Goal: Task Accomplishment & Management: Manage account settings

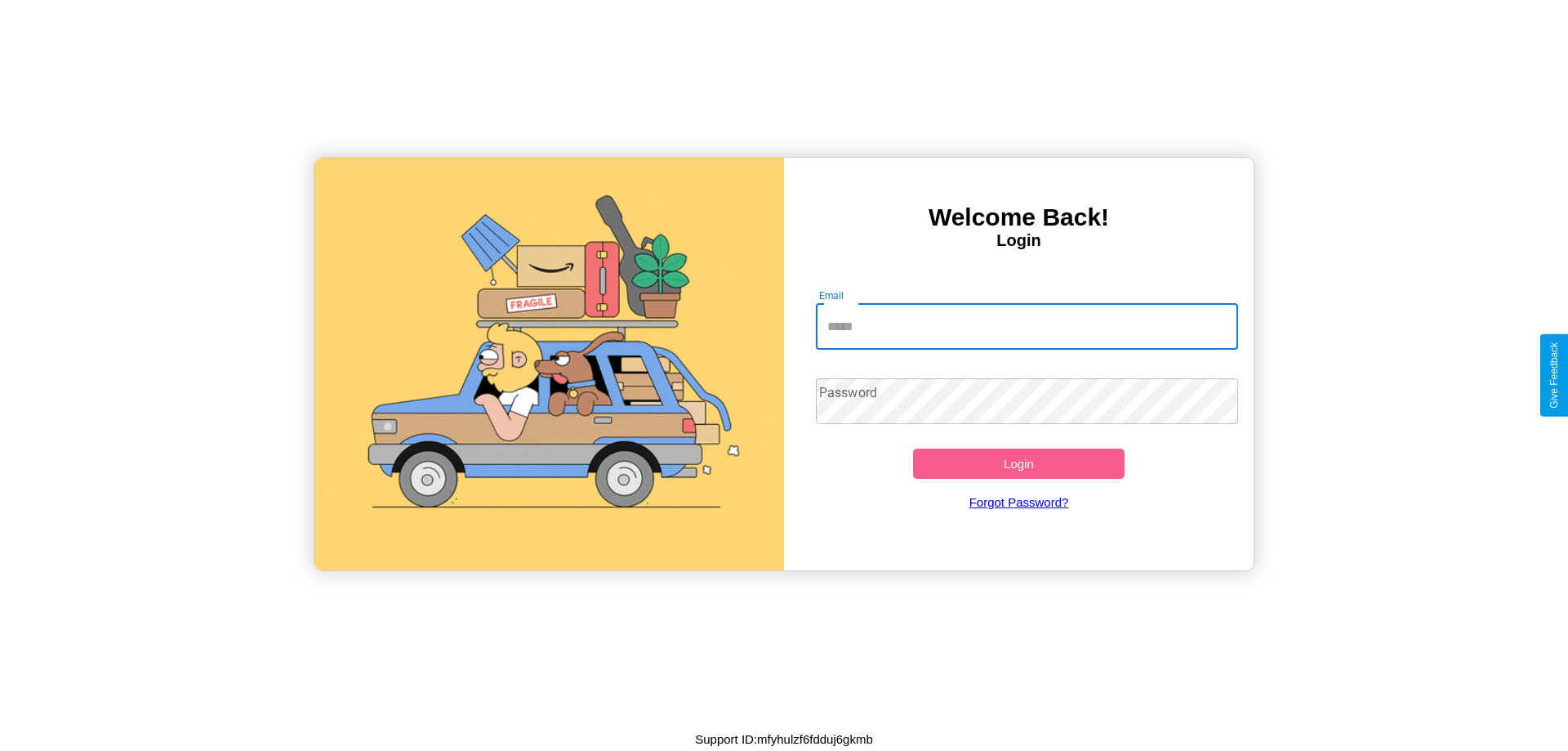
click at [1026, 326] on input "Email" at bounding box center [1028, 327] width 423 height 46
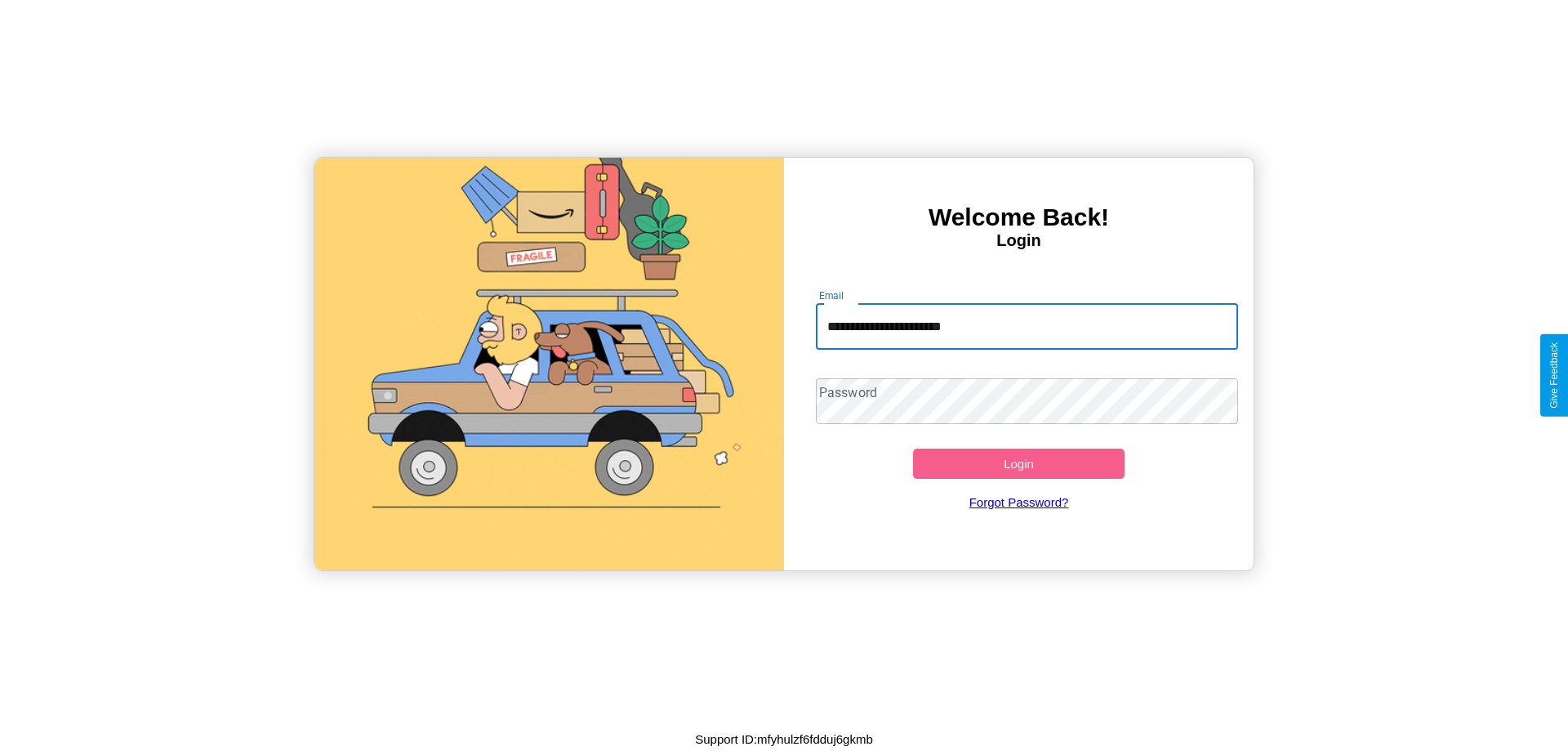
type input "**********"
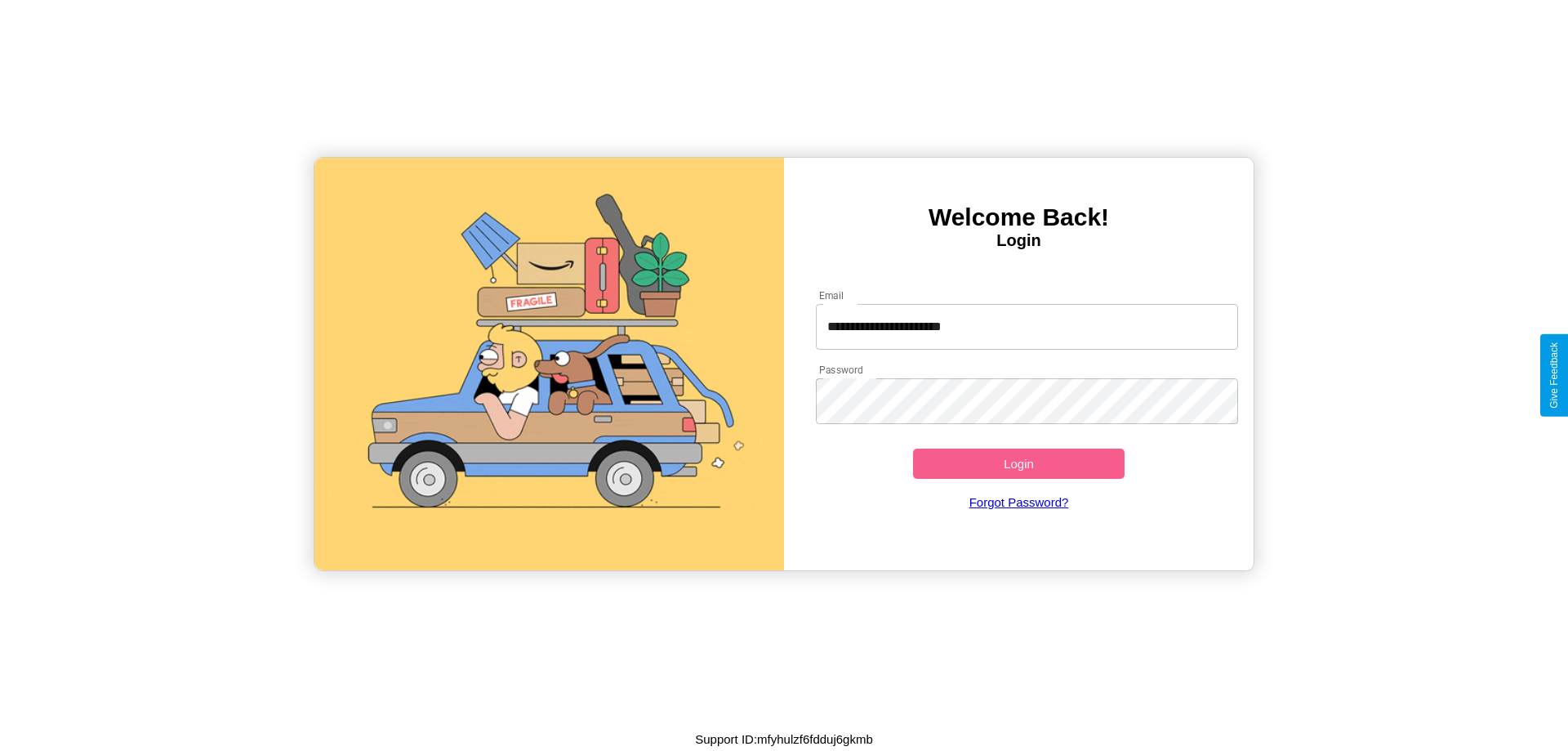
click at [1019, 463] on button "Login" at bounding box center [1019, 464] width 212 height 30
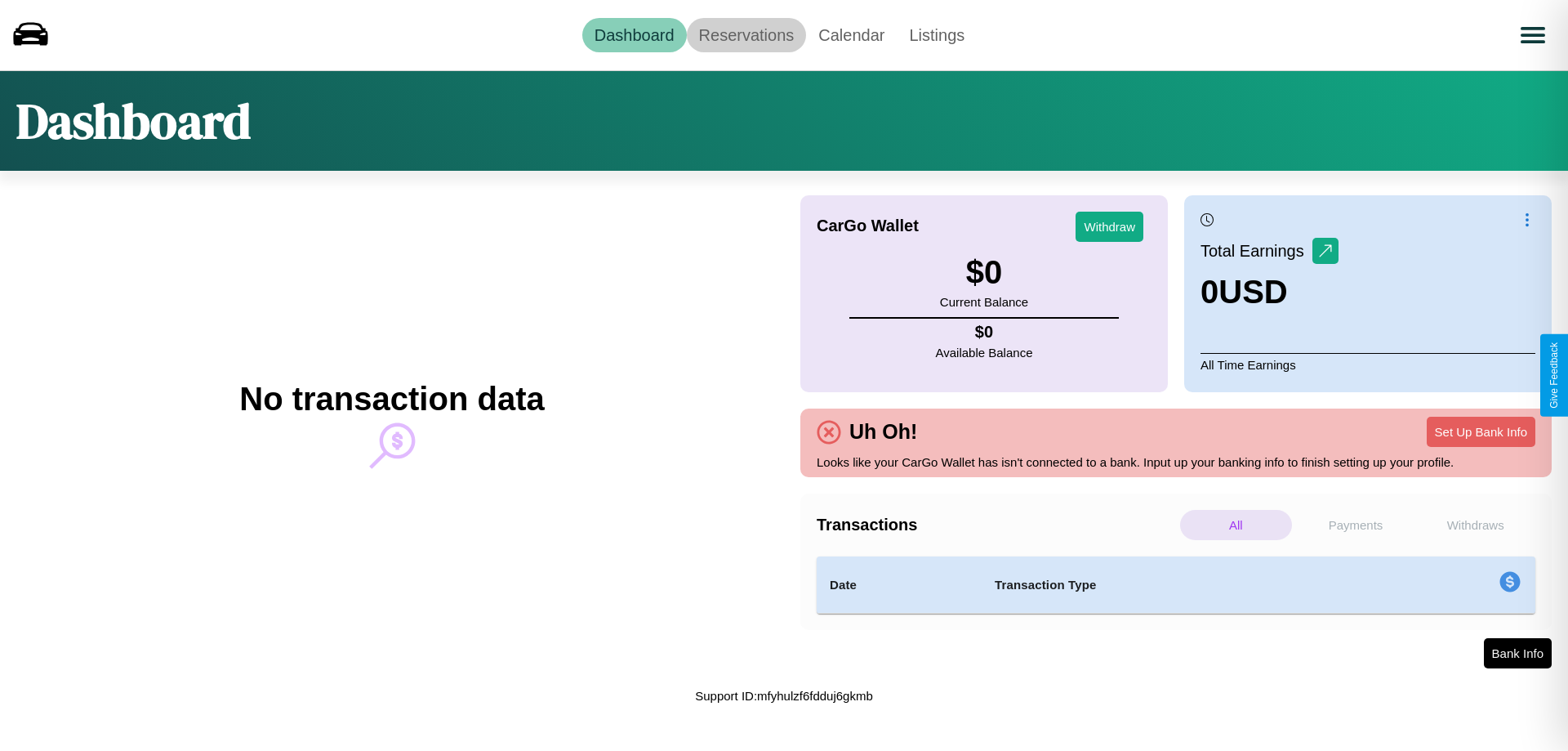
click at [746, 35] on link "Reservations" at bounding box center [746, 35] width 120 height 35
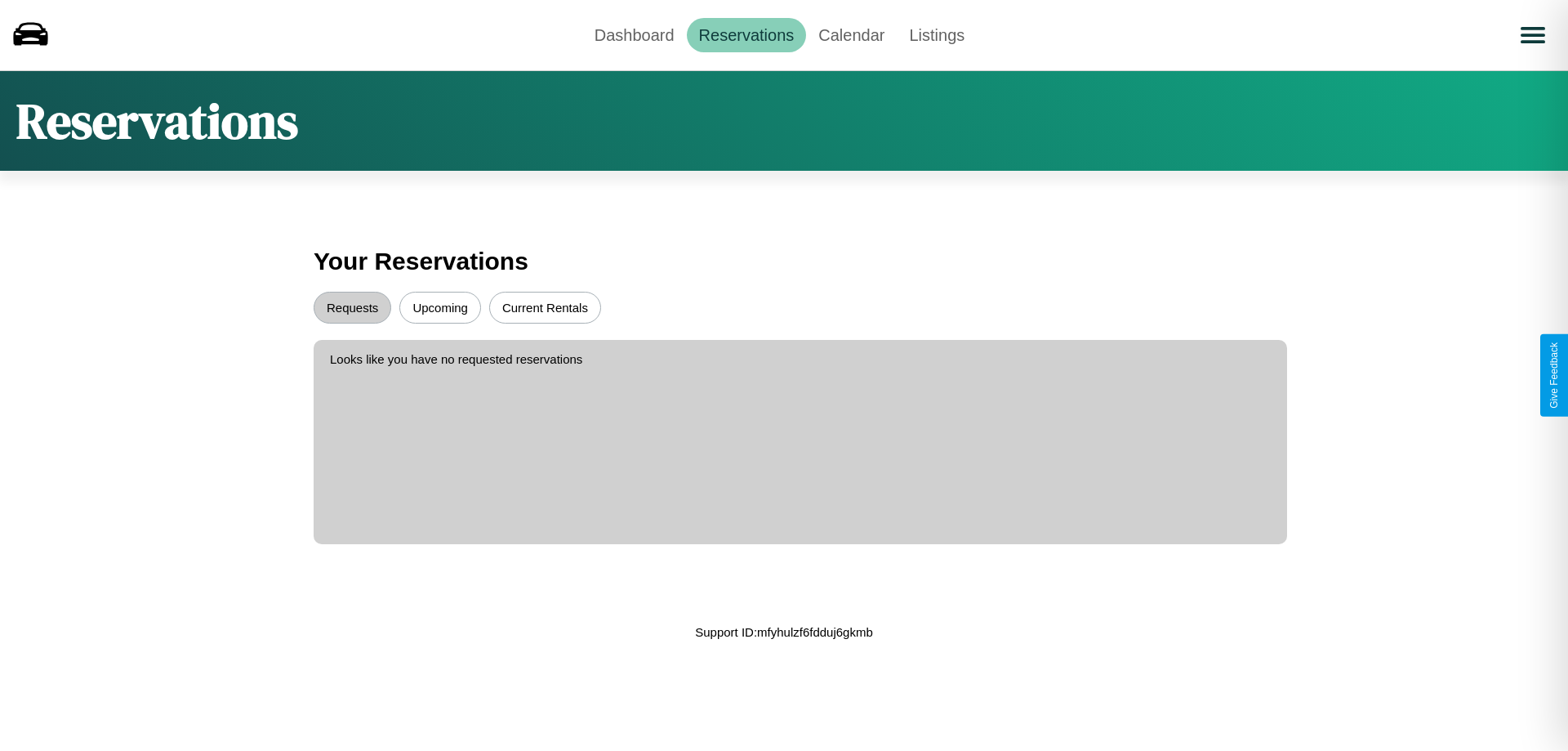
click at [352, 307] on button "Requests" at bounding box center [353, 308] width 78 height 32
click at [545, 307] on button "Current Rentals" at bounding box center [545, 308] width 112 height 32
